Goal: Task Accomplishment & Management: Manage account settings

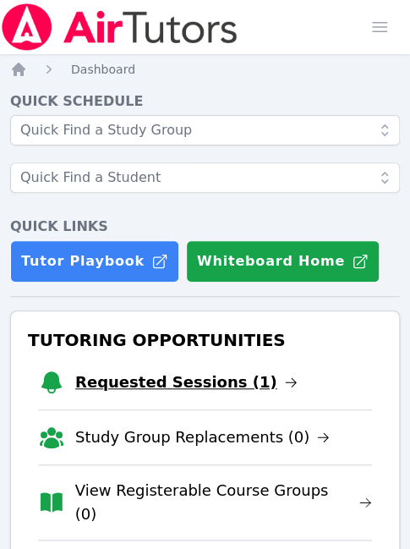
click at [169, 380] on link "Requested Sessions (1)" at bounding box center [186, 383] width 223 height 24
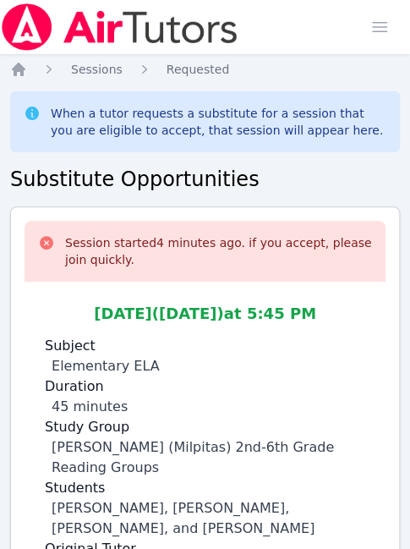
scroll to position [98, 0]
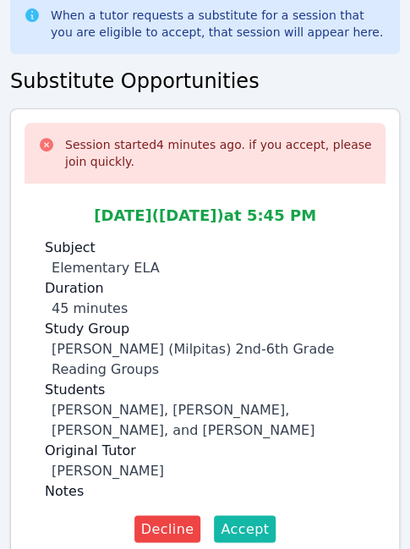
click at [232, 519] on span "Accept" at bounding box center [245, 529] width 48 height 20
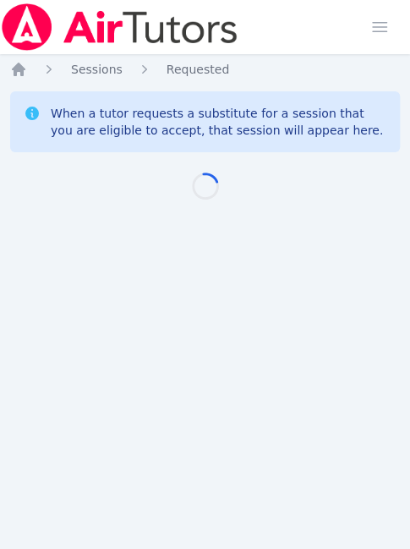
scroll to position [13, 0]
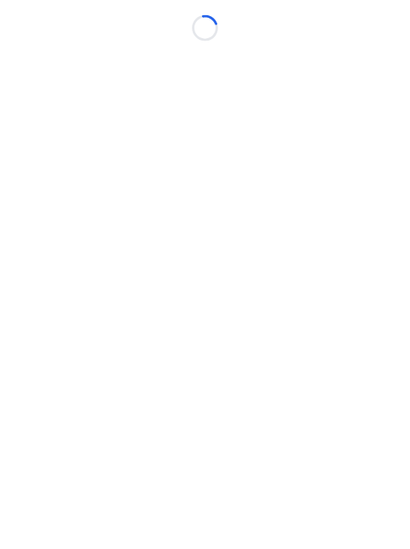
scroll to position [13, 0]
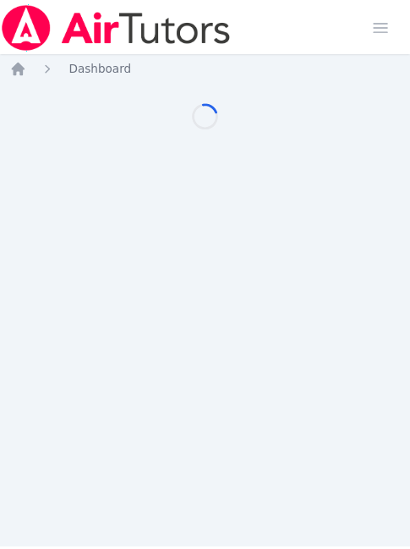
scroll to position [13, 0]
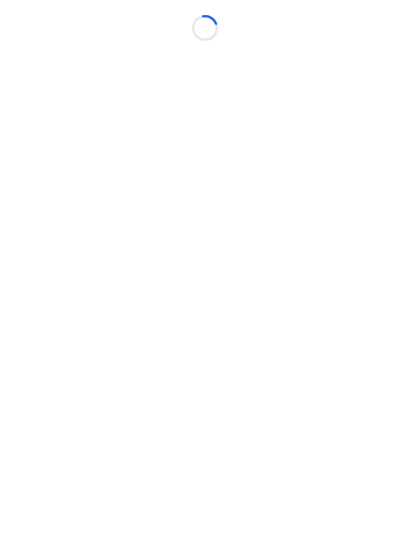
scroll to position [13, 0]
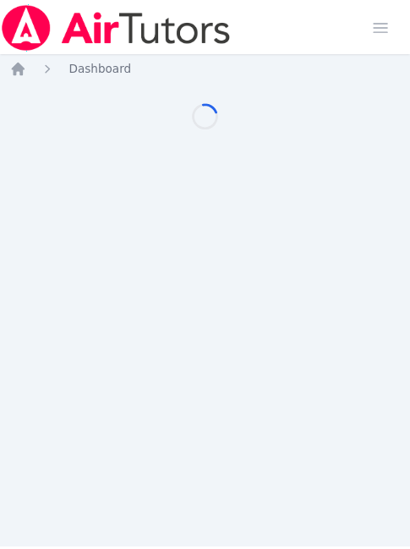
scroll to position [8, 0]
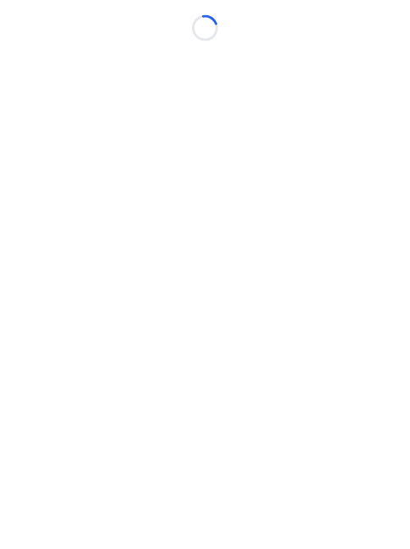
scroll to position [8, 0]
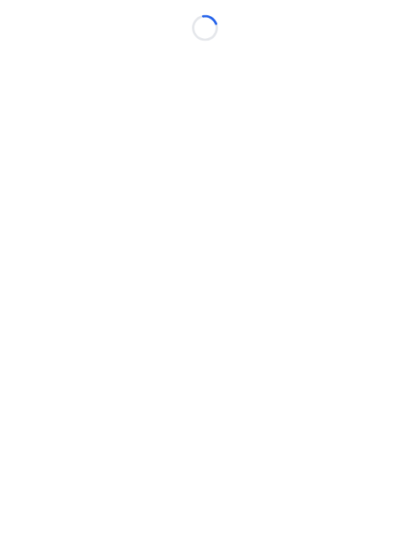
scroll to position [8, 0]
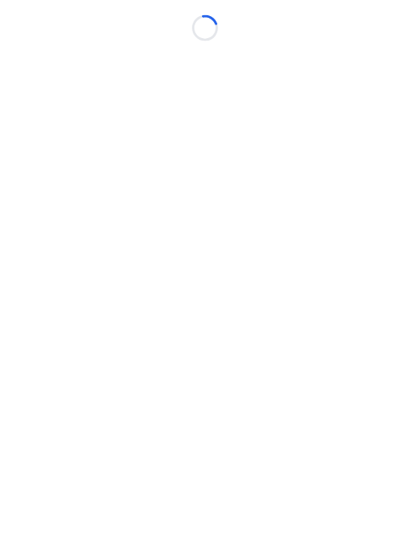
scroll to position [8, 0]
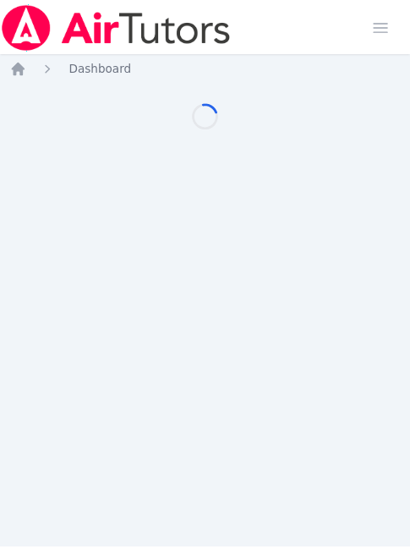
scroll to position [8, 0]
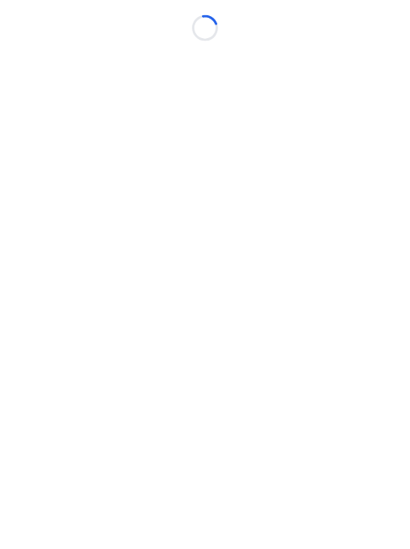
scroll to position [8, 0]
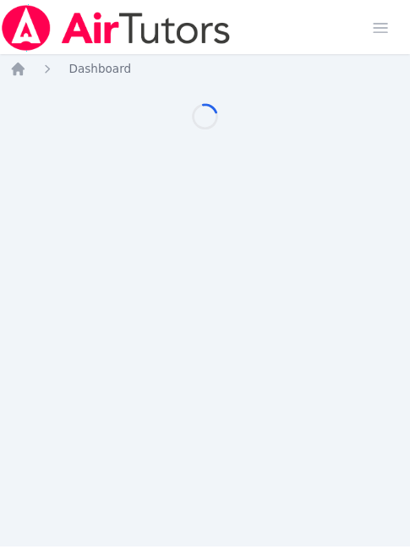
scroll to position [8, 0]
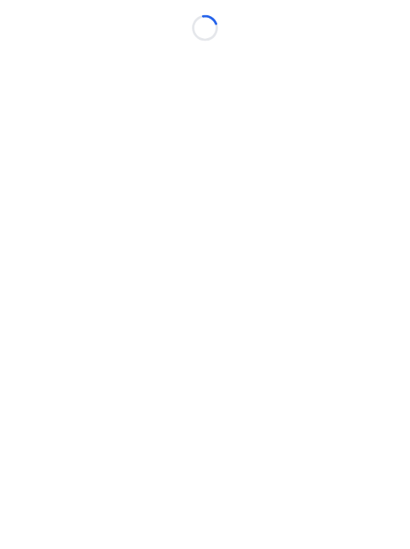
scroll to position [8, 0]
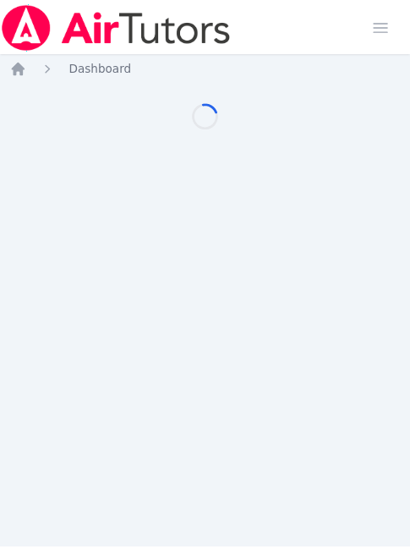
scroll to position [8, 0]
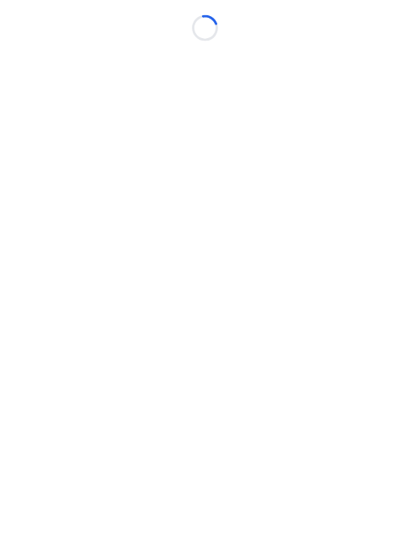
scroll to position [8, 0]
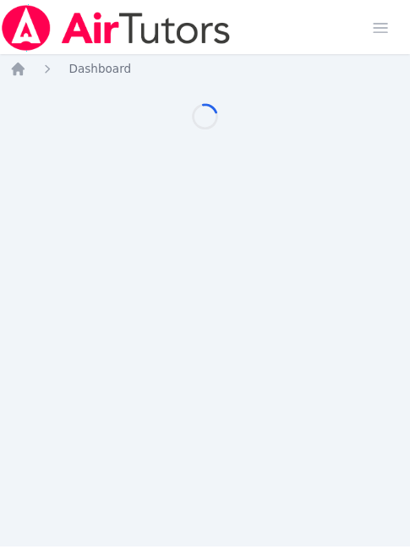
scroll to position [8, 0]
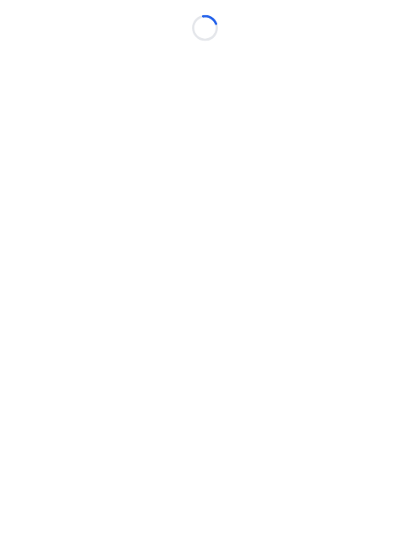
scroll to position [8, 0]
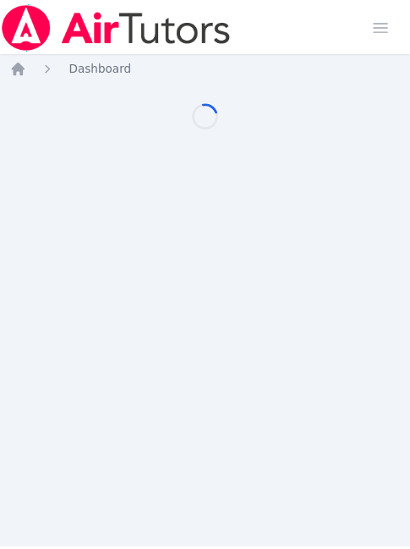
scroll to position [8, 0]
